Goal: Communication & Community: Answer question/provide support

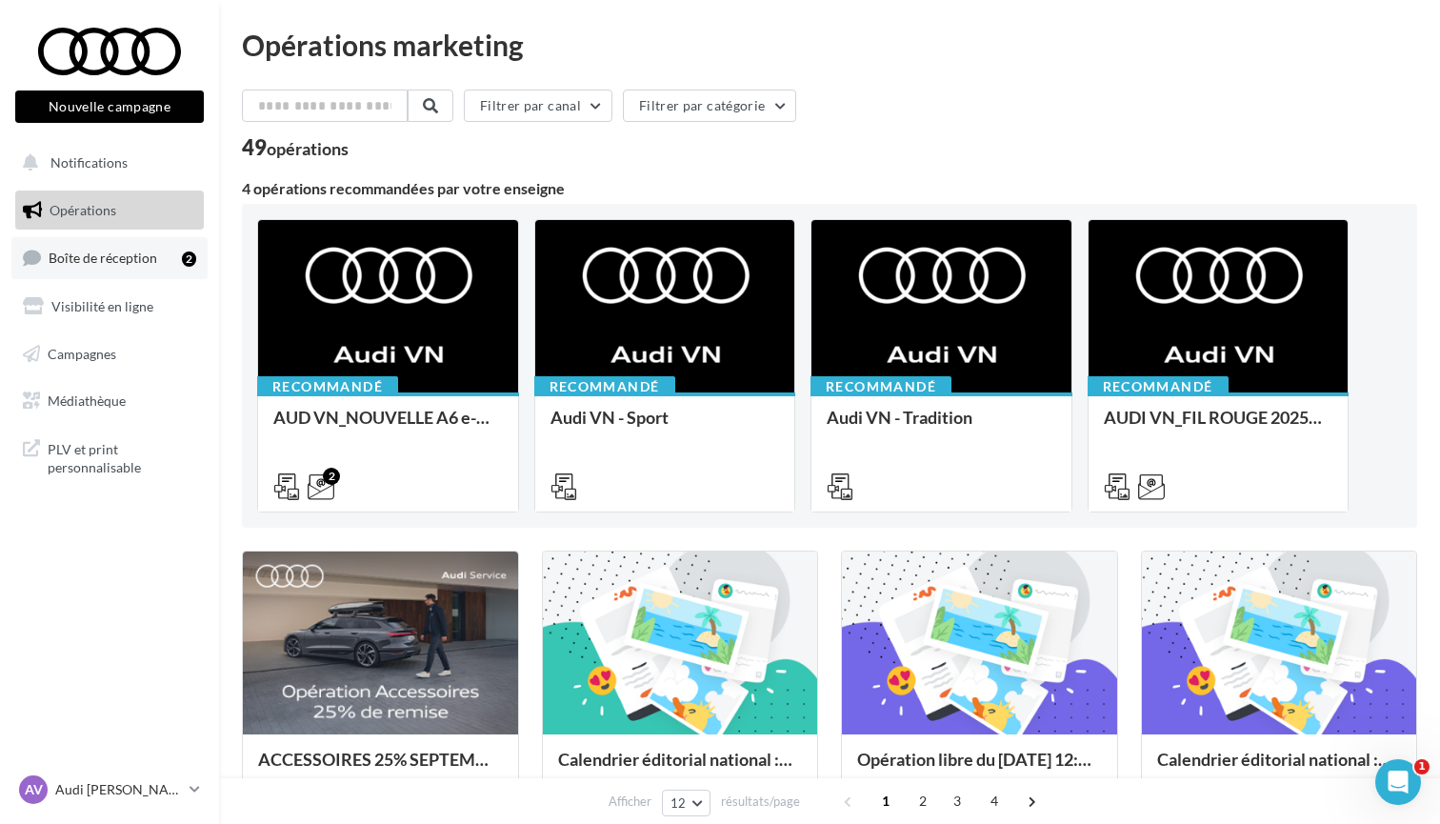
click at [117, 264] on link "Boîte de réception 2" at bounding box center [109, 257] width 196 height 41
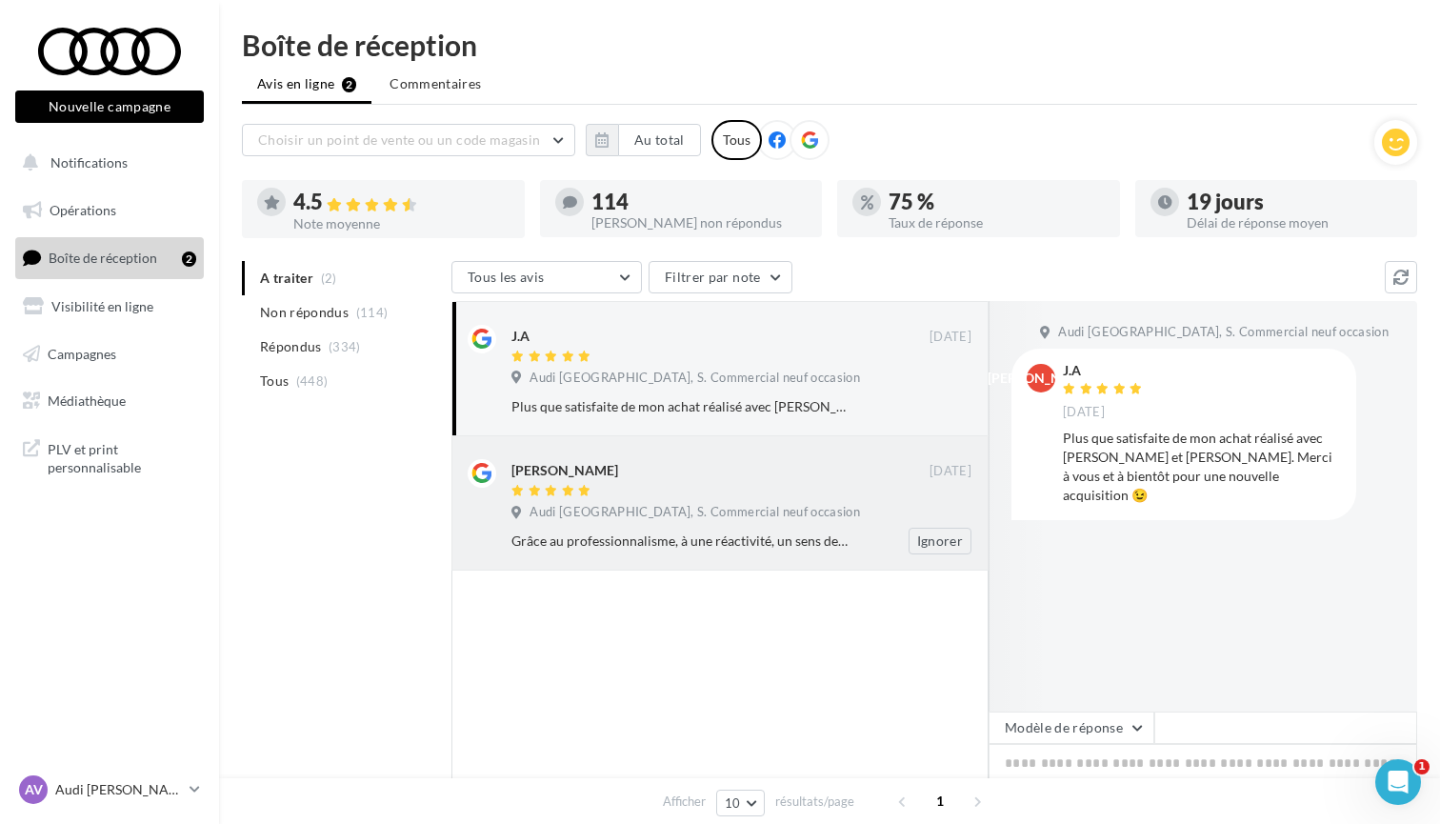
click at [558, 528] on div "Grâce au professionnalisme, à une réactivité, un sens de l’écoute exceptionnels…" at bounding box center [748, 541] width 475 height 27
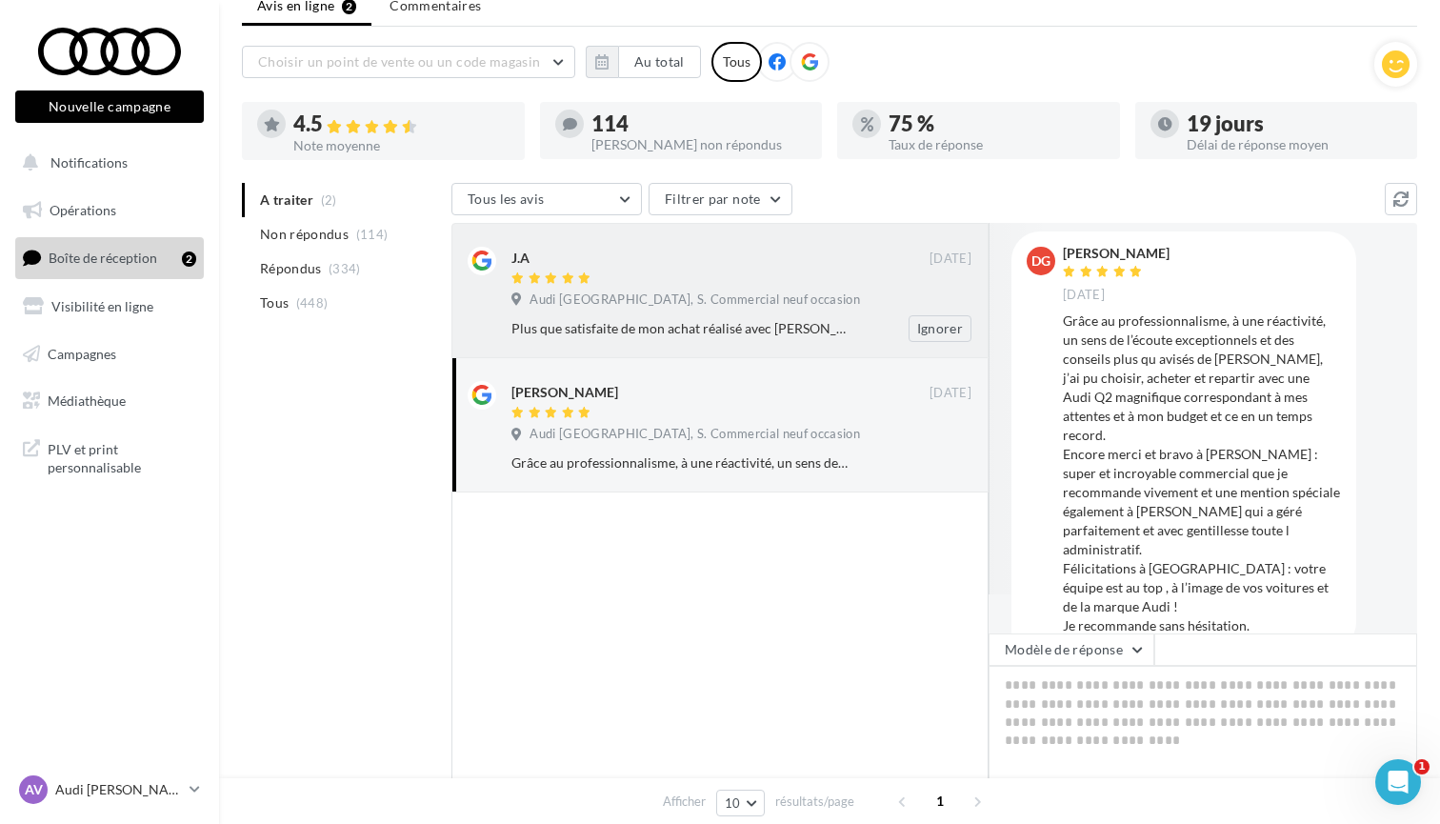
scroll to position [38, 0]
click at [781, 307] on span "Audi [GEOGRAPHIC_DATA], S. Commercial neuf occasion" at bounding box center [694, 299] width 330 height 17
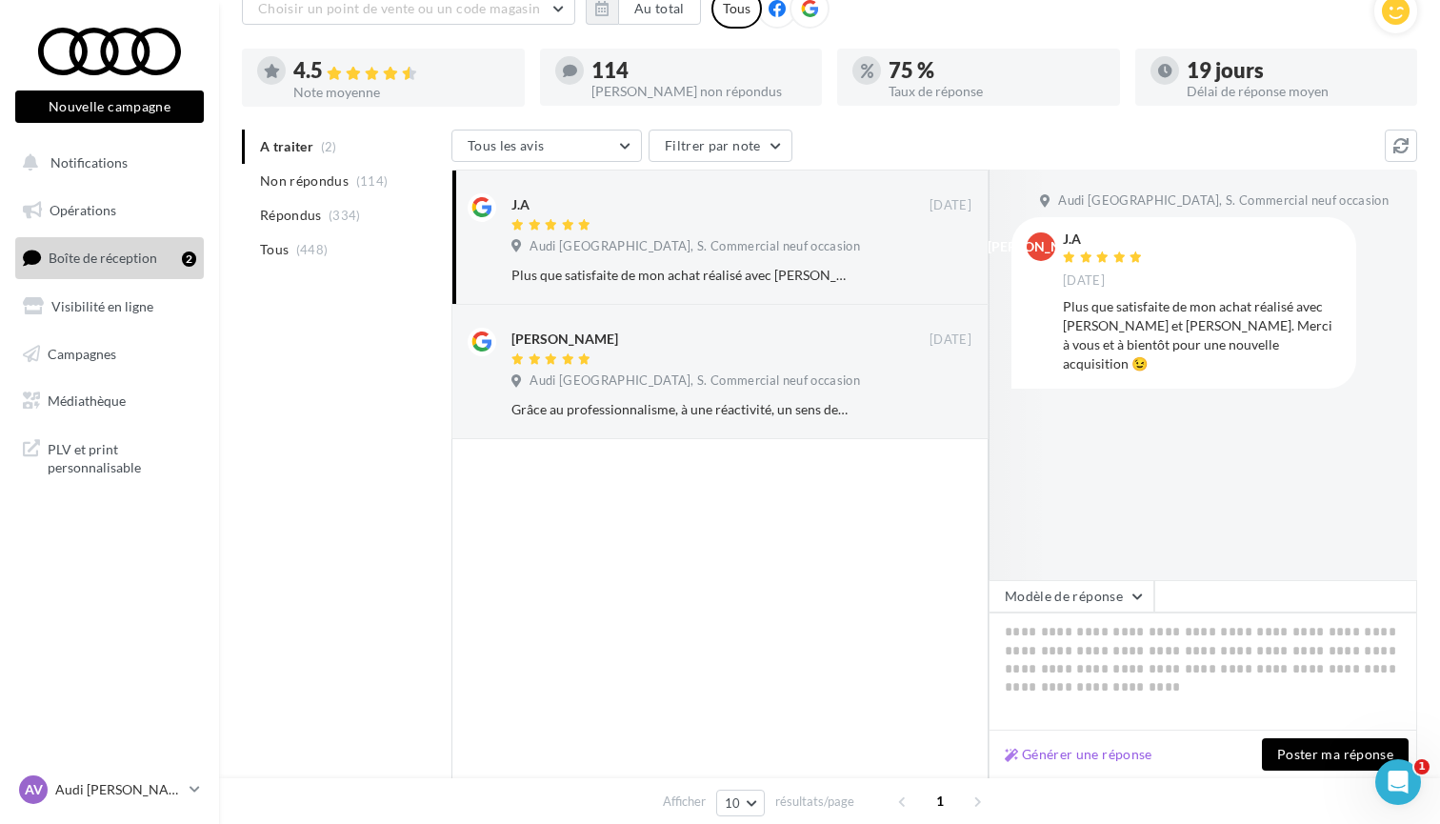
scroll to position [142, 0]
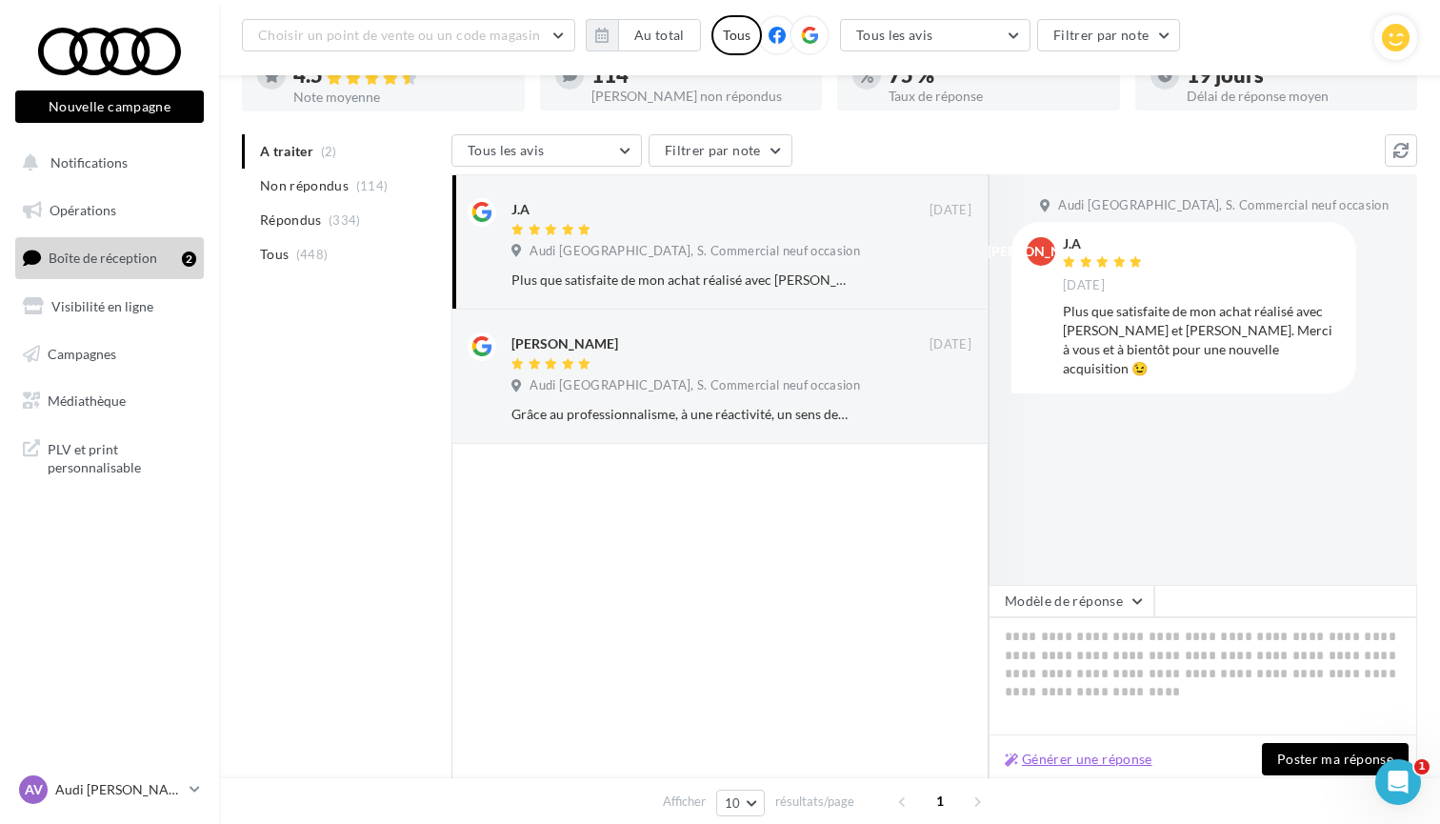
click at [1097, 757] on button "Générer une réponse" at bounding box center [1078, 758] width 163 height 23
type textarea "**********"
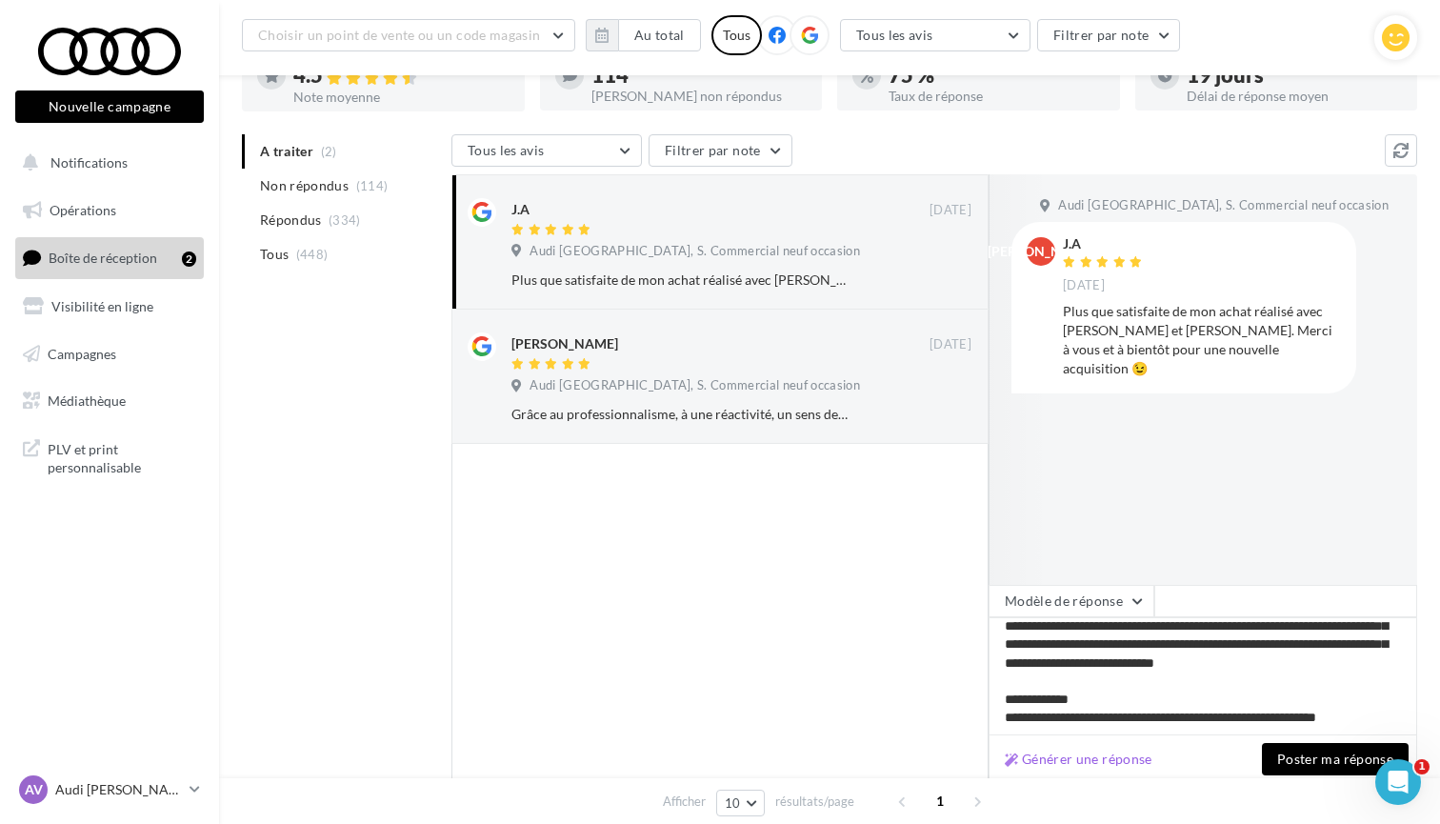
scroll to position [80, 0]
click at [1304, 753] on button "Poster ma réponse" at bounding box center [1335, 759] width 147 height 32
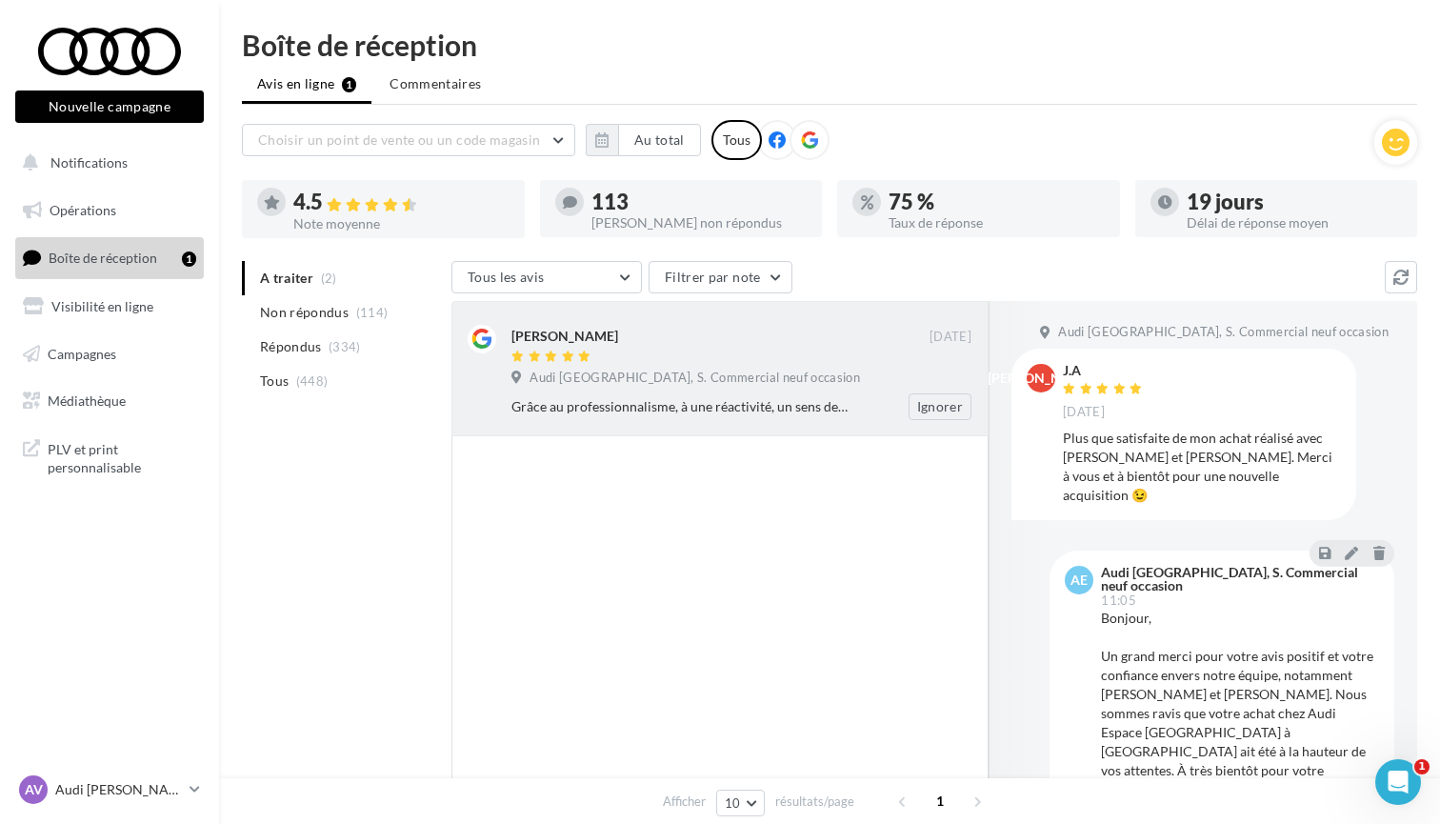
scroll to position [0, 0]
click at [771, 336] on div "[PERSON_NAME]" at bounding box center [720, 335] width 418 height 20
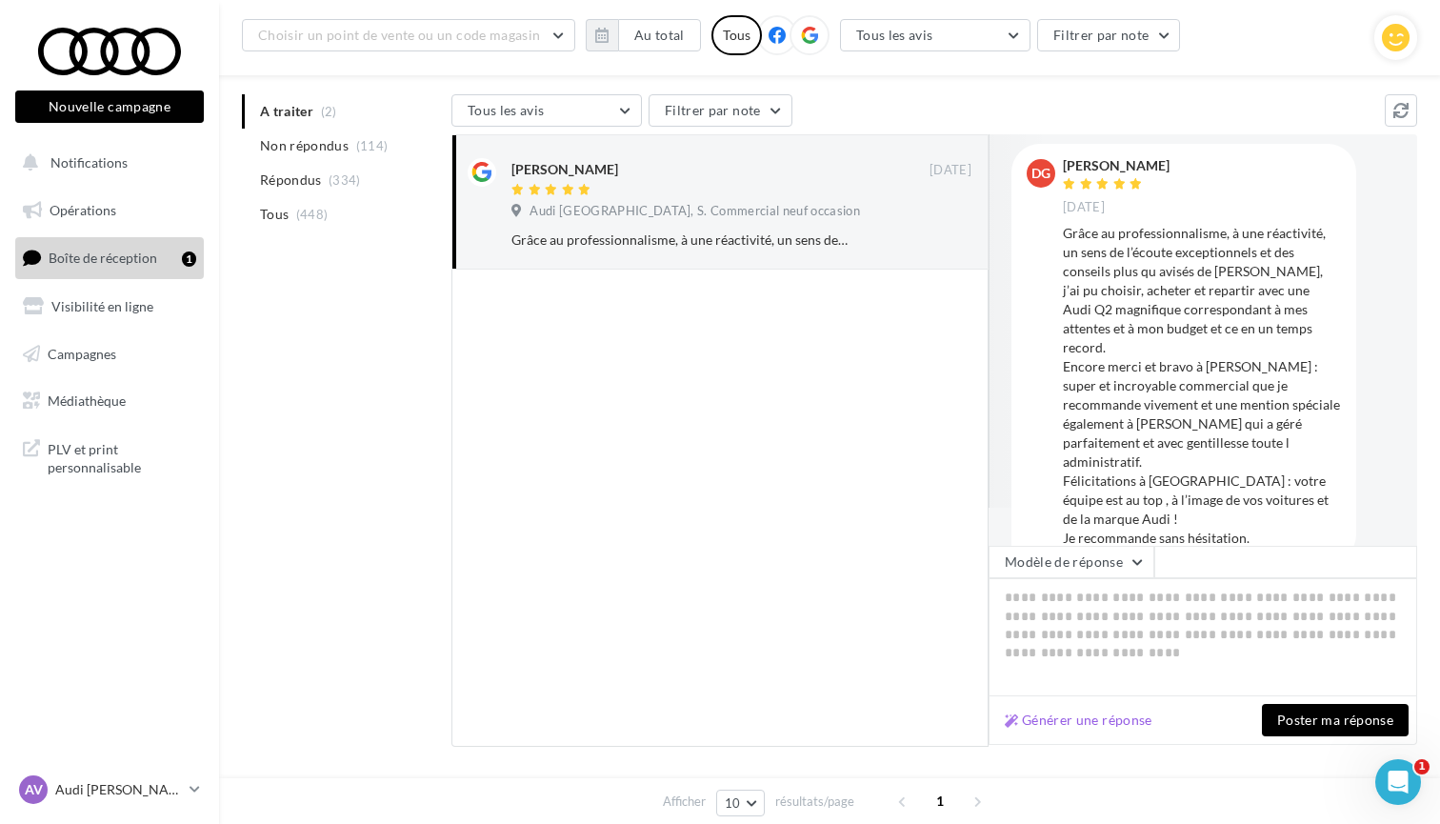
scroll to position [236, 0]
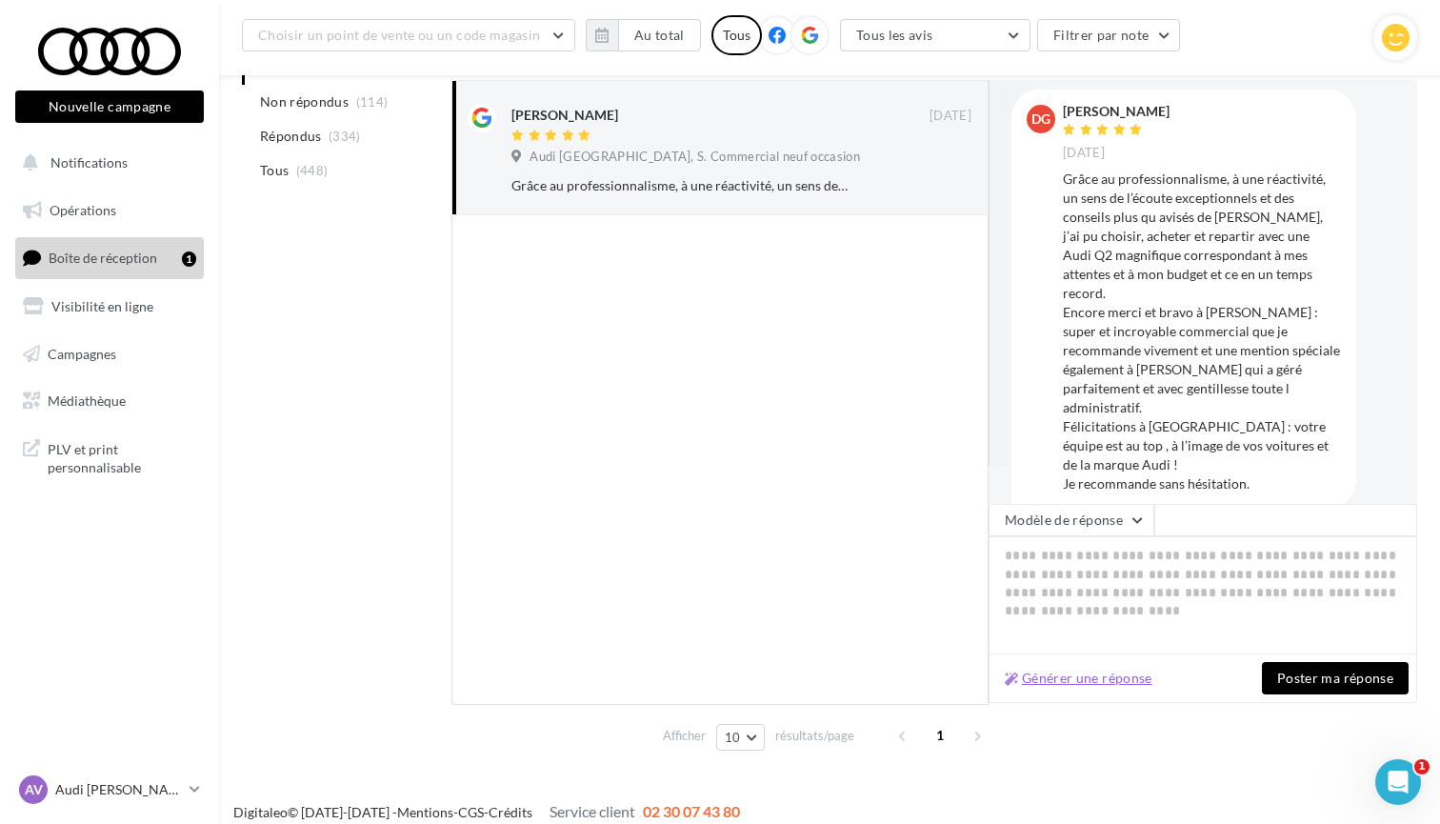
click at [1061, 670] on button "Générer une réponse" at bounding box center [1078, 678] width 163 height 23
type textarea "**********"
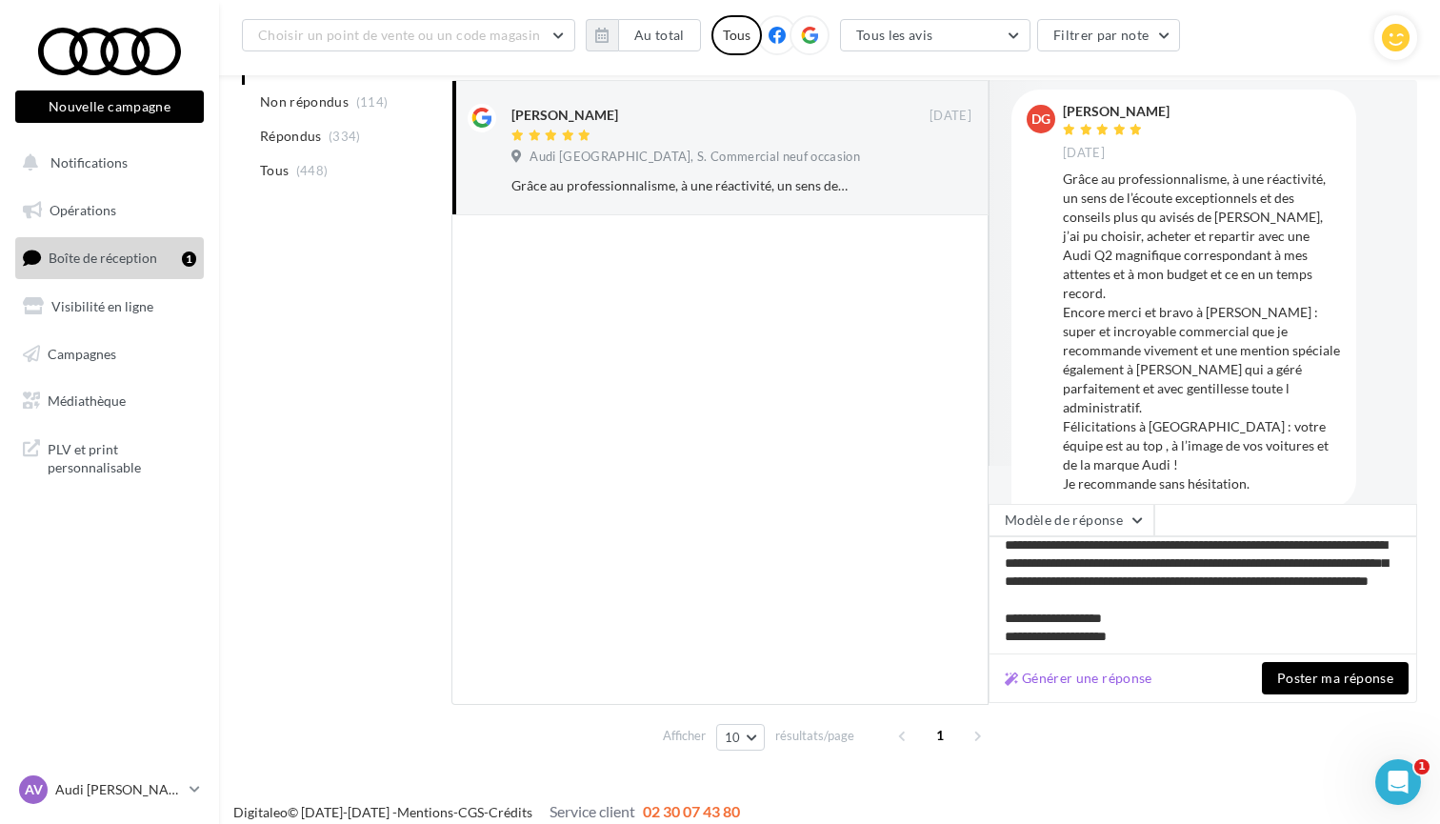
scroll to position [62, 0]
click at [1314, 671] on button "Poster ma réponse" at bounding box center [1335, 678] width 147 height 32
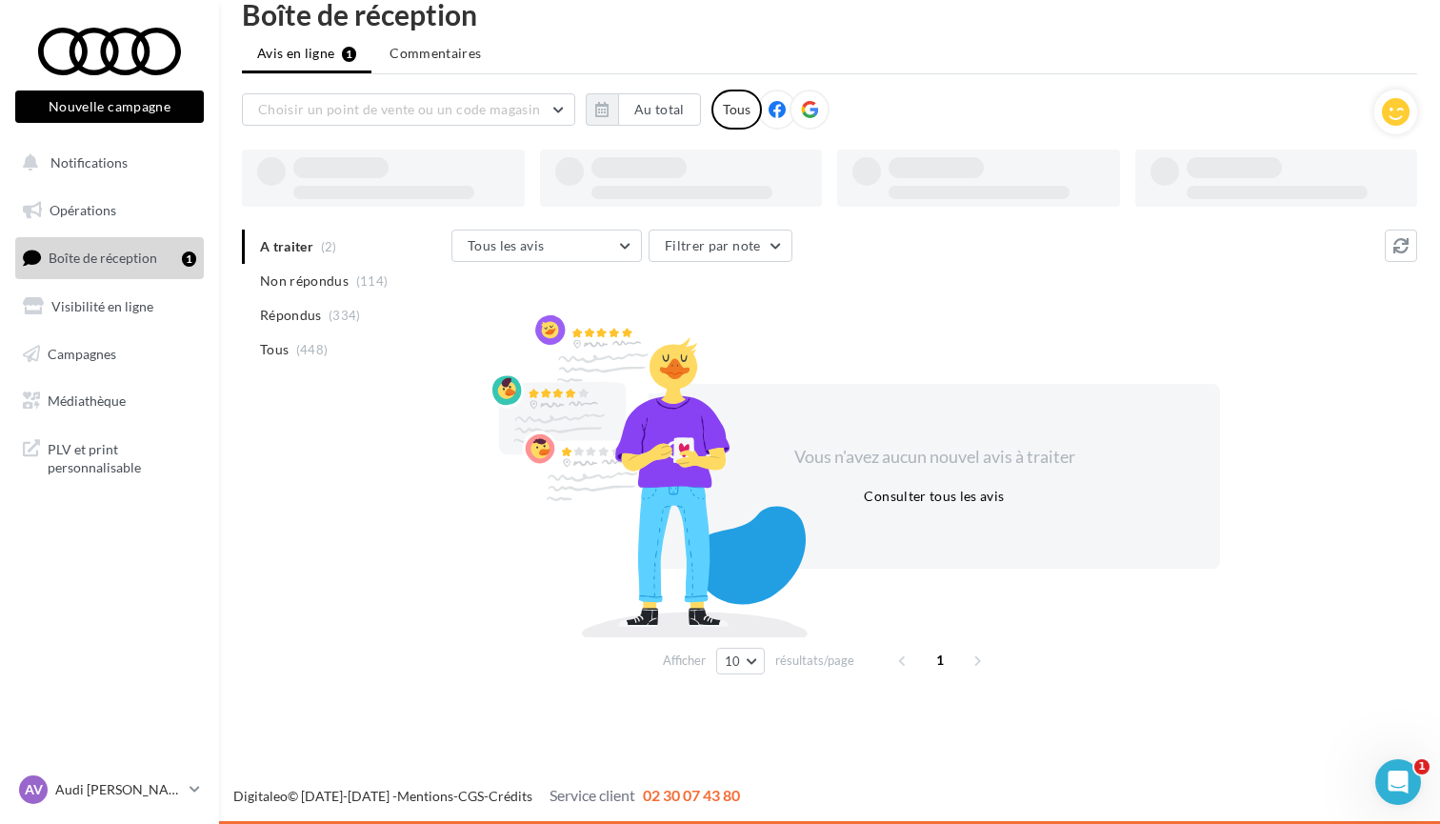
scroll to position [30, 0]
click at [135, 800] on div "AV Audi [PERSON_NAME] audi-viry-gest" at bounding box center [100, 789] width 163 height 29
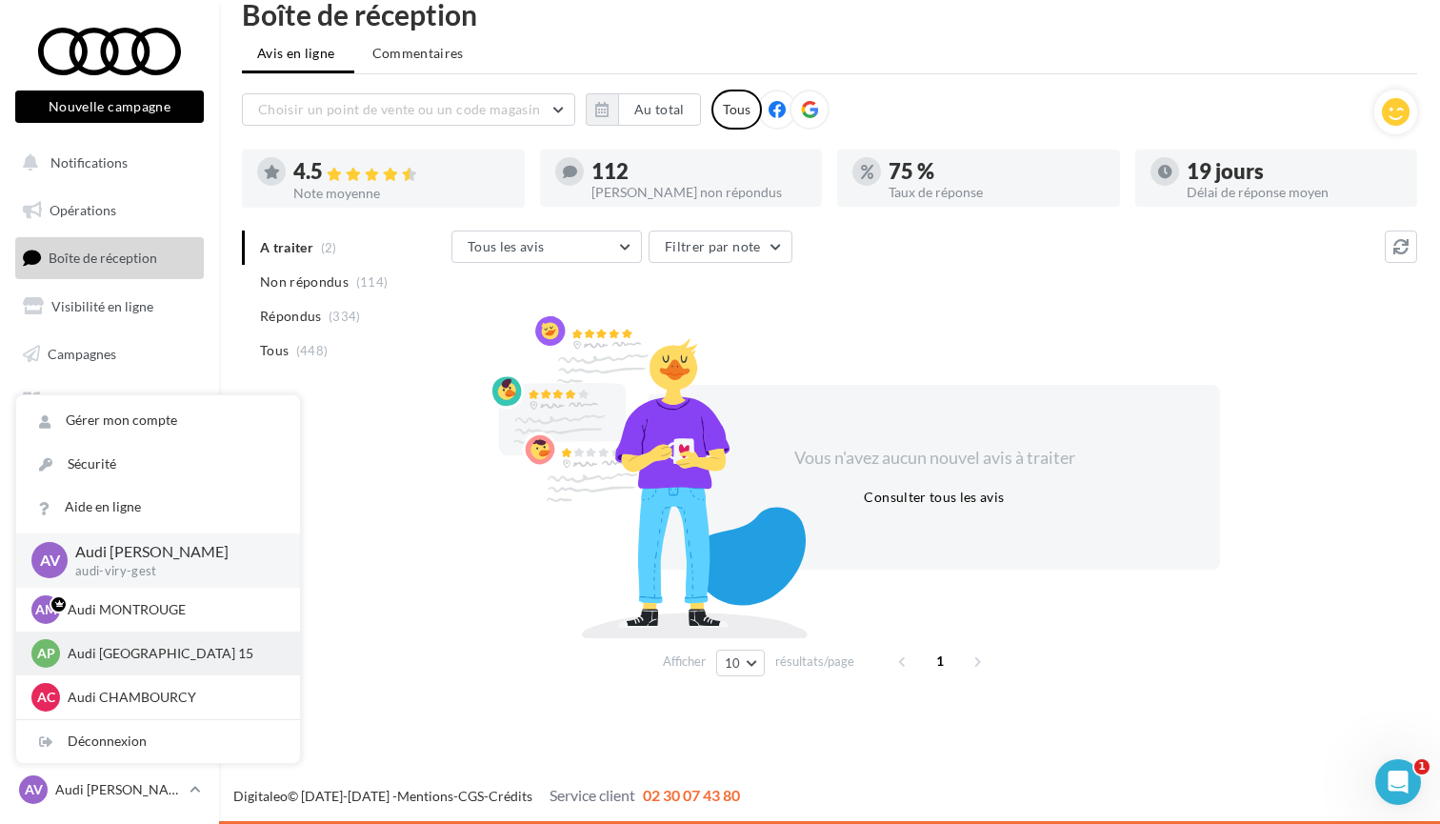
click at [122, 662] on p "Audi [GEOGRAPHIC_DATA] 15" at bounding box center [172, 653] width 209 height 19
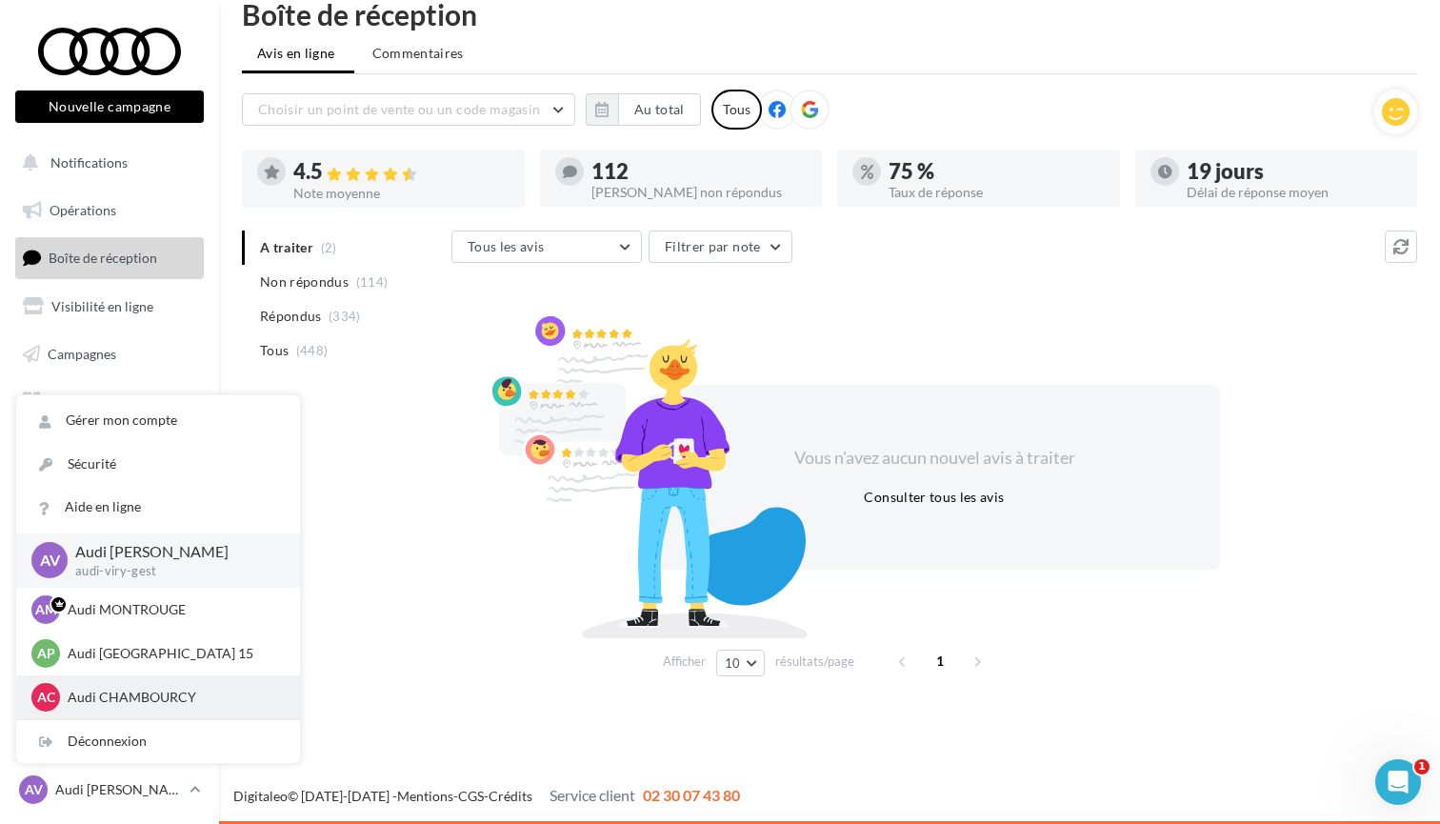
click at [131, 694] on p "Audi CHAMBOURCY" at bounding box center [172, 696] width 209 height 19
